Goal: Information Seeking & Learning: Find specific page/section

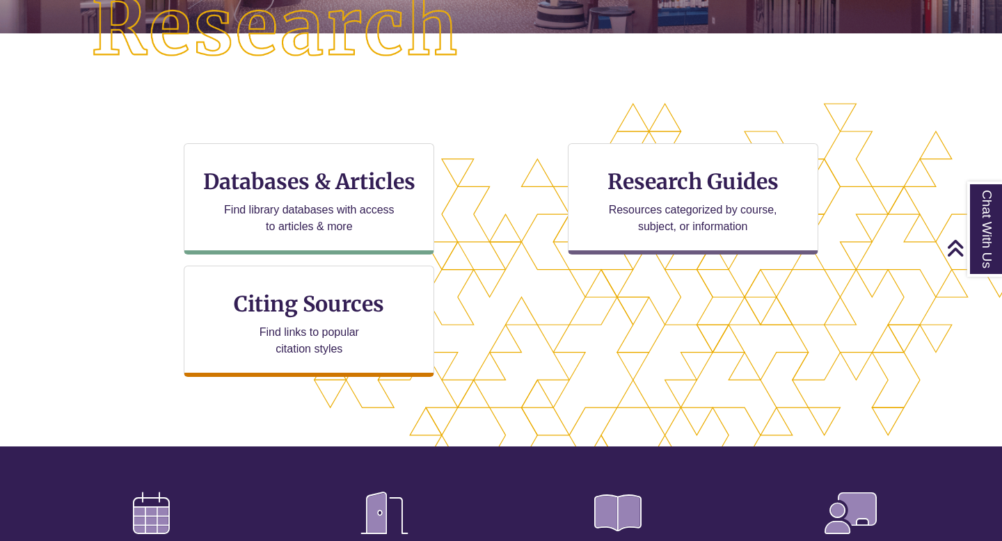
scroll to position [372, 0]
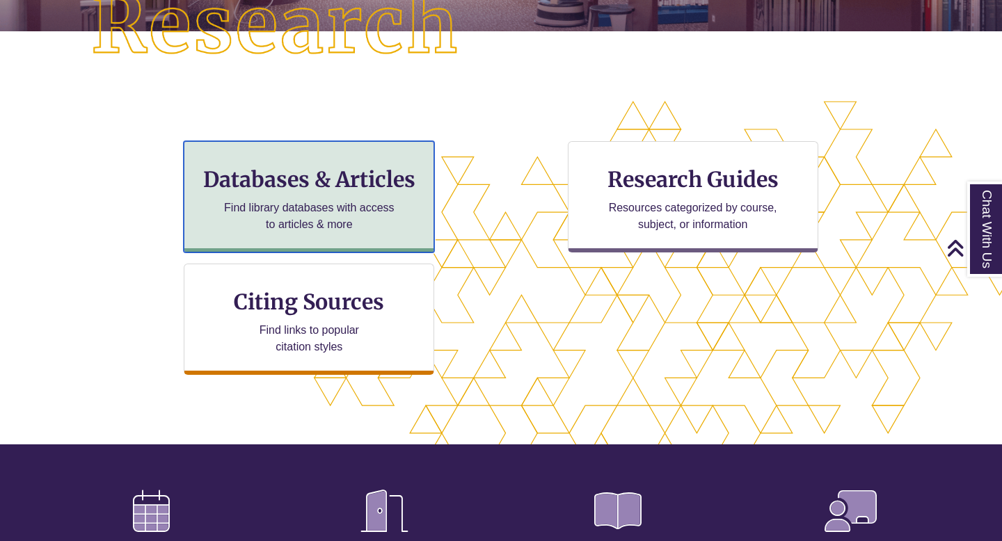
click at [326, 202] on p "Find library databases with access to articles & more" at bounding box center [309, 216] width 182 height 33
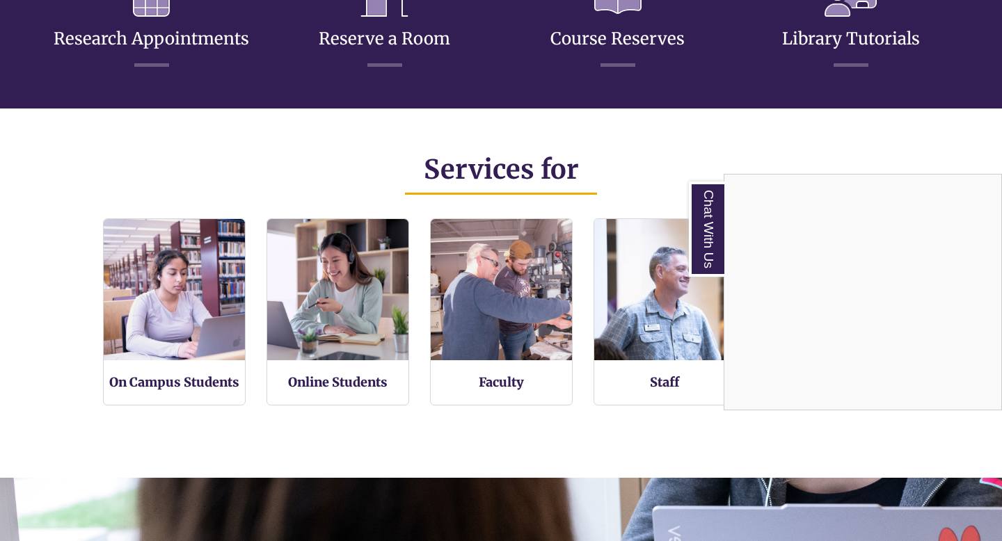
scroll to position [811, 0]
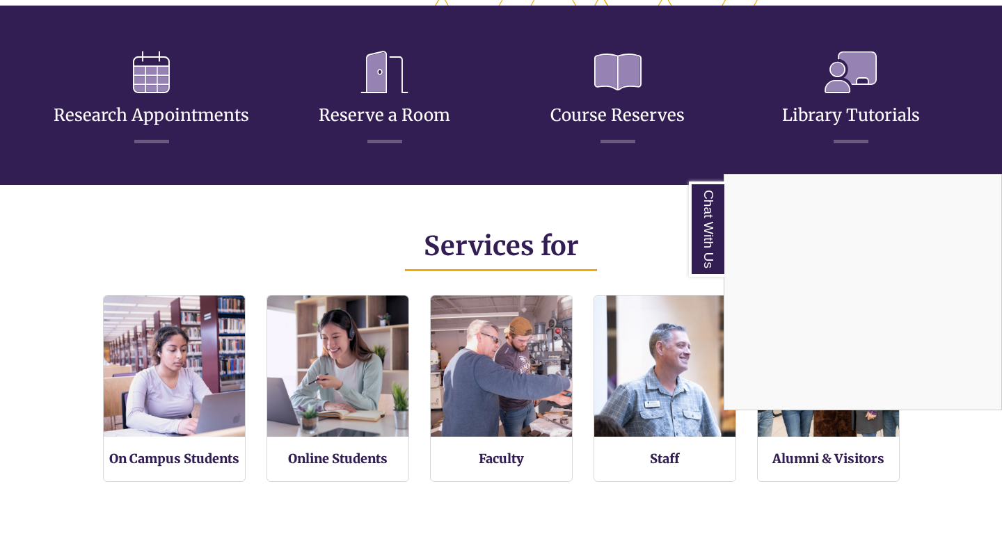
click at [119, 270] on div "Chat With Us" at bounding box center [501, 270] width 1002 height 541
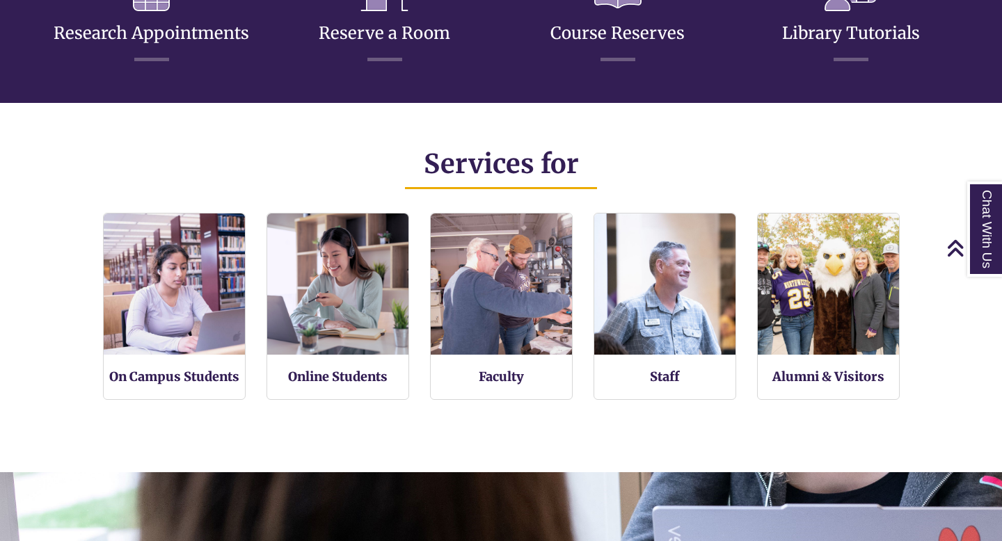
scroll to position [0, 0]
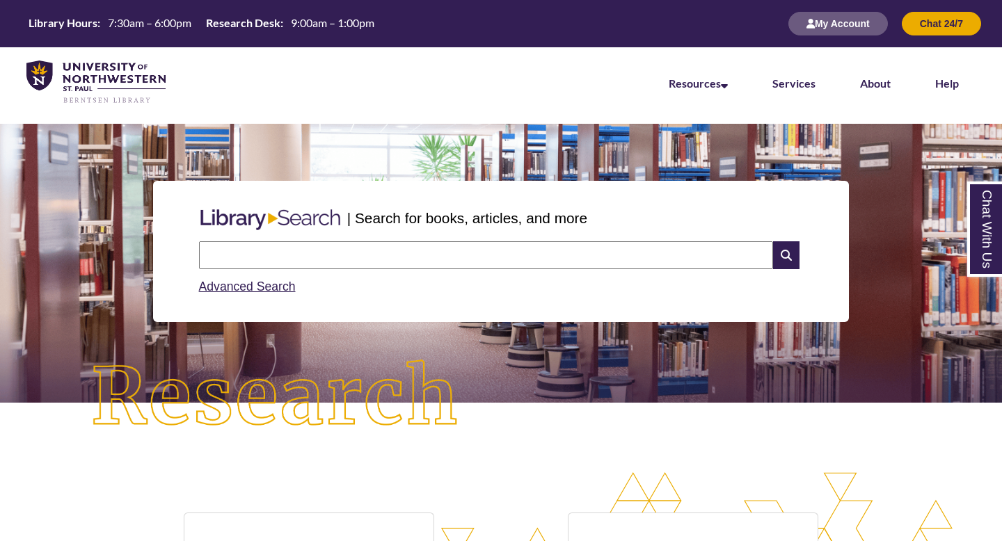
click at [408, 238] on div "Search Advanced Search" at bounding box center [501, 269] width 616 height 66
click at [405, 253] on input "text" at bounding box center [486, 255] width 574 height 28
type input "**********"
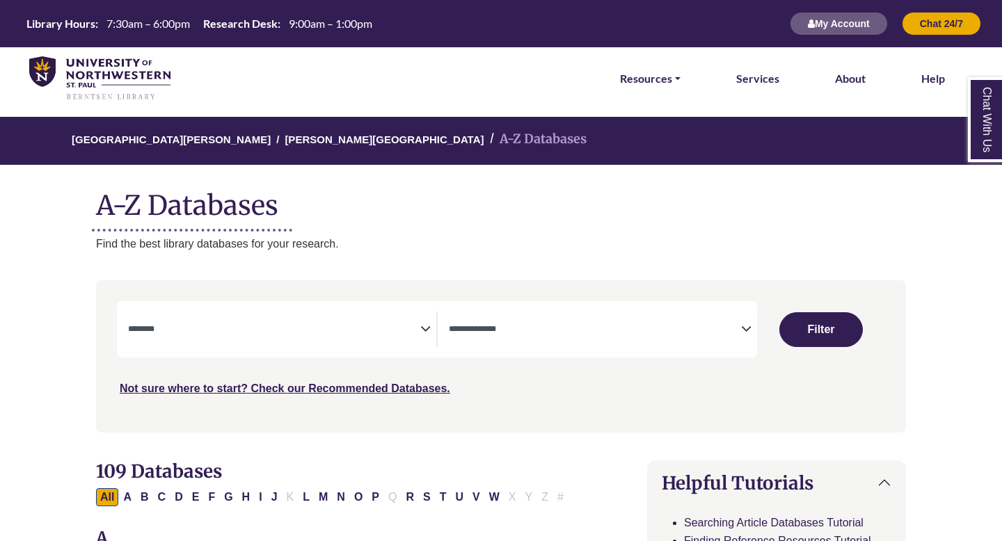
select select "Database Subject Filter"
select select "Database Types Filter"
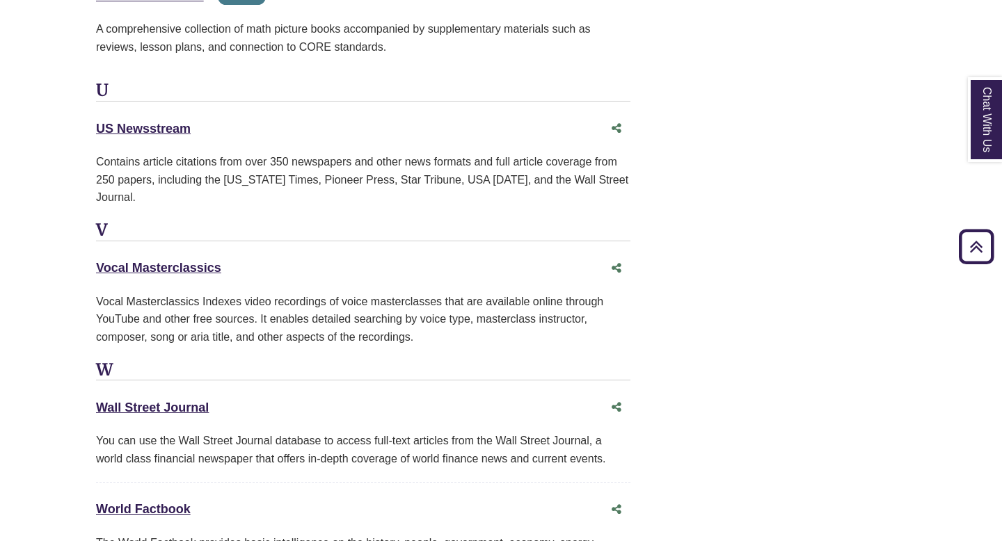
scroll to position [13275, 0]
